Goal: Find specific page/section: Find specific page/section

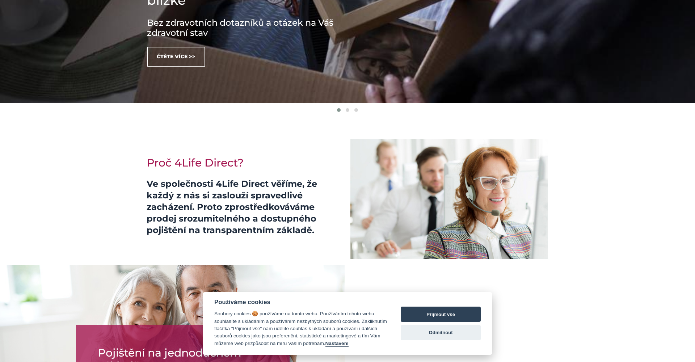
scroll to position [231, 0]
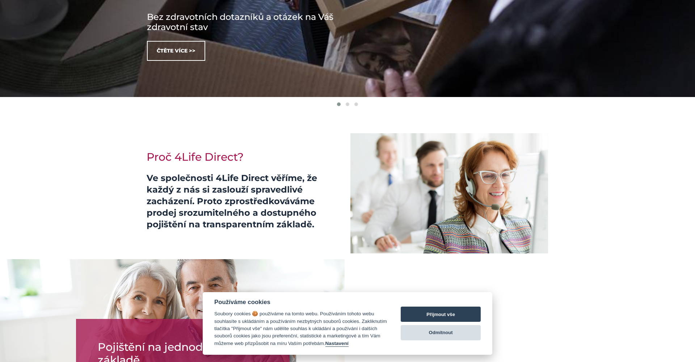
click at [442, 332] on button "Odmítnout" at bounding box center [441, 332] width 80 height 15
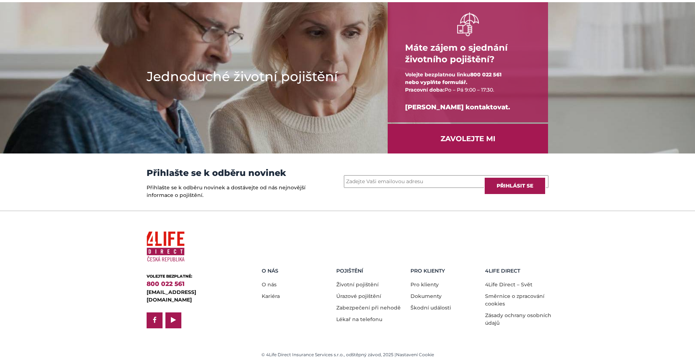
scroll to position [917, 0]
click at [269, 295] on link "Kariéra" at bounding box center [271, 296] width 18 height 7
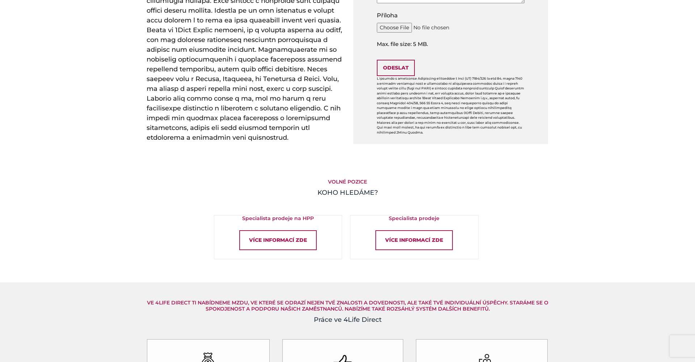
scroll to position [342, 0]
click at [294, 236] on div "Více informací zde" at bounding box center [277, 240] width 77 height 20
click at [406, 234] on div "Více informací zde" at bounding box center [413, 240] width 77 height 20
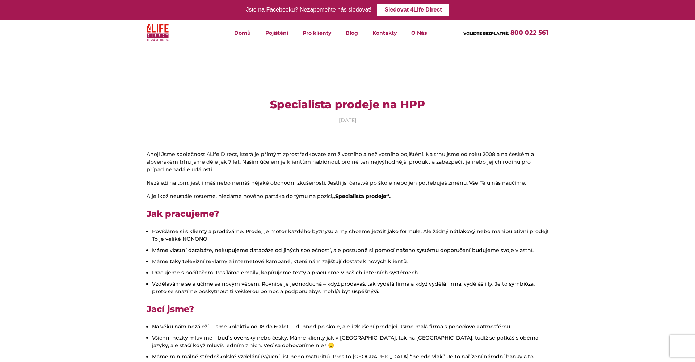
scroll to position [0, 1]
